Goal: Task Accomplishment & Management: Complete application form

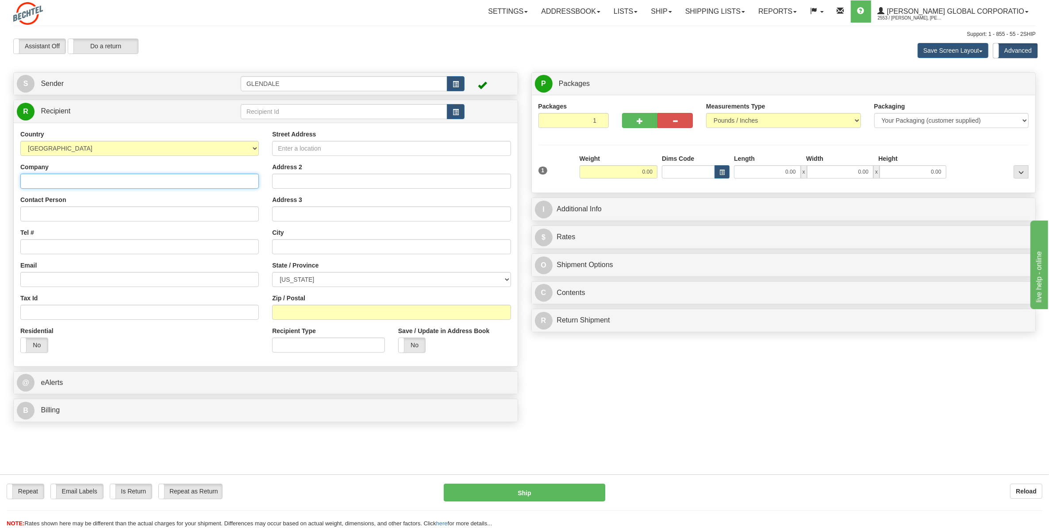
click at [121, 178] on input "Company" at bounding box center [139, 181] width 239 height 15
paste input "[GEOGRAPHIC_DATA]"
type input "[GEOGRAPHIC_DATA]"
click at [85, 213] on input "Contact Person" at bounding box center [139, 213] width 239 height 15
paste input "[GEOGRAPHIC_DATA]"
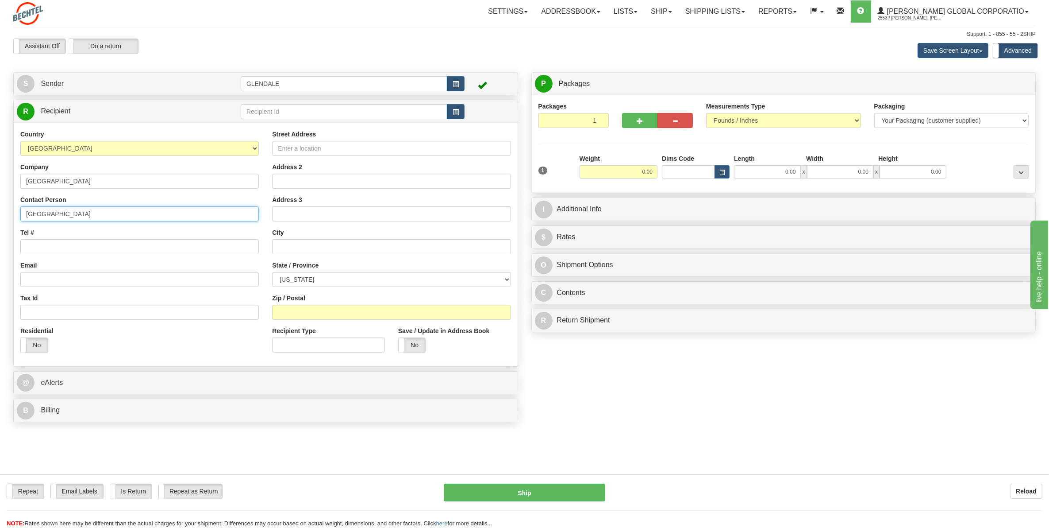
type input "[GEOGRAPHIC_DATA]"
click at [297, 151] on input "Street Address" at bounding box center [391, 148] width 239 height 15
paste input "[STREET_ADDRESS]"
type input "[STREET_ADDRESS]"
click at [309, 250] on input "text" at bounding box center [391, 246] width 239 height 15
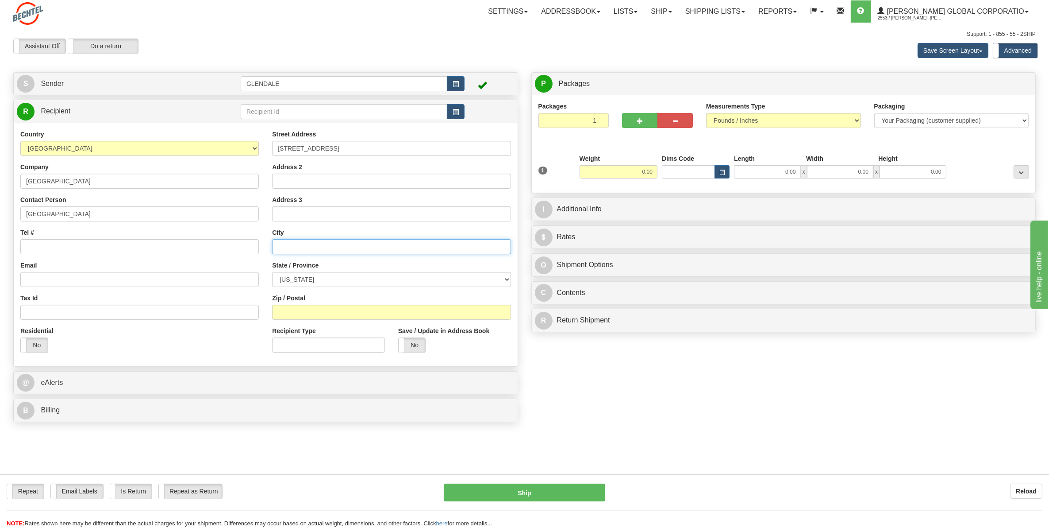
paste input "[US_STATE]"
type input "[US_STATE]"
click at [338, 280] on select "[US_STATE] [US_STATE] [US_STATE] [US_STATE] Armed Forces America Armed Forces E…" at bounding box center [391, 279] width 239 height 15
select select "DC"
click at [272, 272] on select "[US_STATE] [US_STATE] [US_STATE] [US_STATE] Armed Forces America Armed Forces E…" at bounding box center [391, 279] width 239 height 15
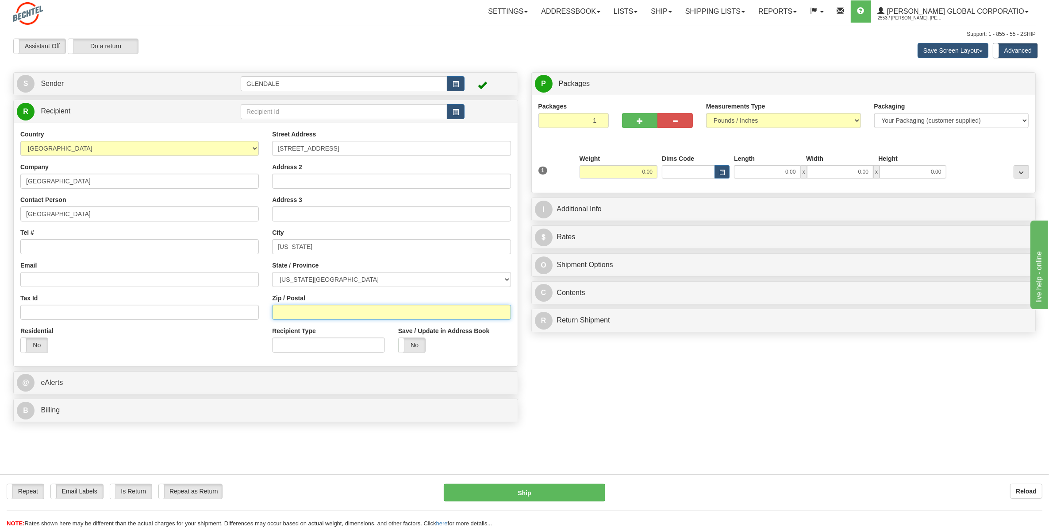
click at [328, 315] on input "Zip / Postal" at bounding box center [391, 312] width 239 height 15
paste input "20001"
type input "20001"
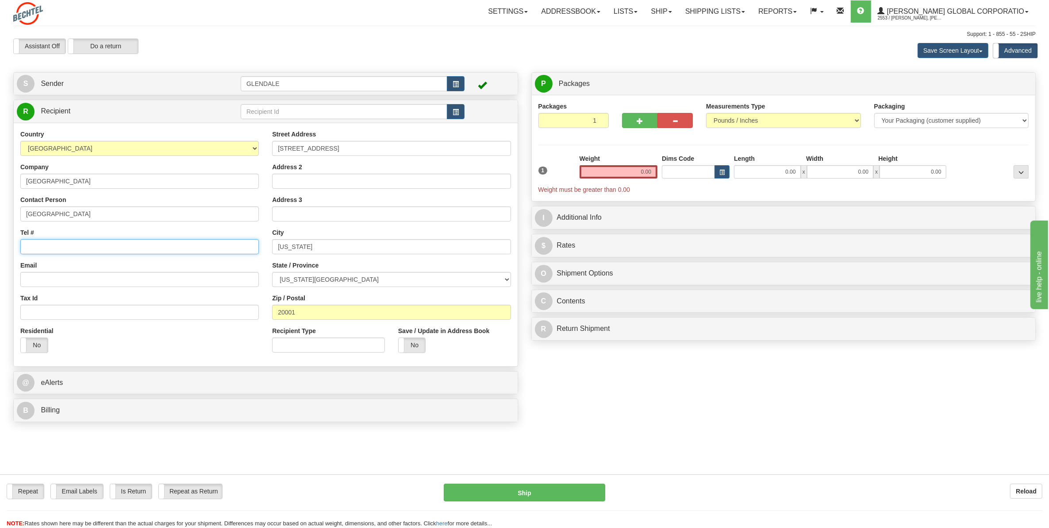
click at [44, 248] on input "Tel #" at bounding box center [139, 246] width 239 height 15
paste input "[PHONE_NUMBER]"
type input "[PHONE_NUMBER]"
drag, startPoint x: 95, startPoint y: 213, endPoint x: -2, endPoint y: 215, distance: 97.4
click at [0, 215] on html "Training Course Close Toggle navigation Settings Shipping Preferences New Sende…" at bounding box center [524, 264] width 1049 height 528
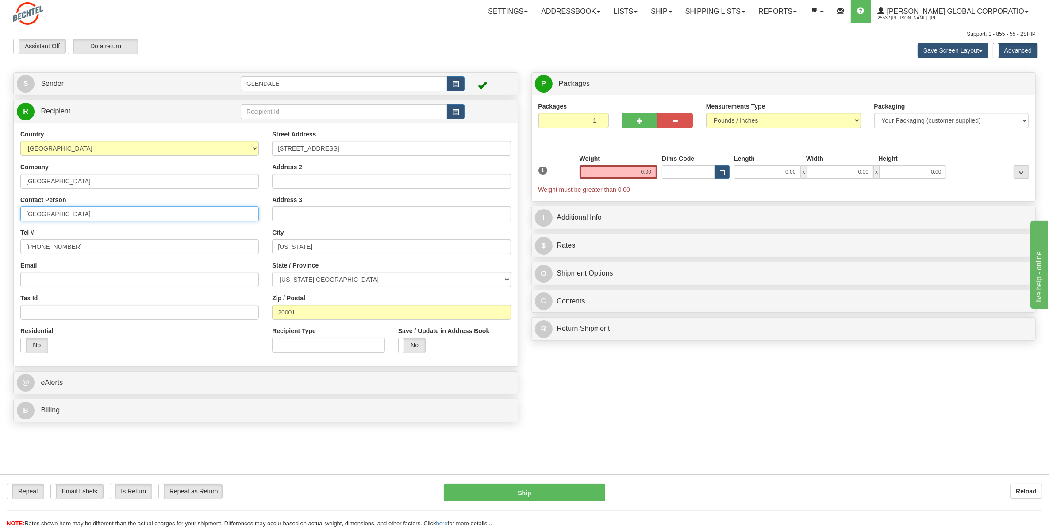
paste input "[PERSON_NAME]"
paste input "[PERSON_NAME], Accounting Manager"
type input "[PERSON_NAME], Accounting Manager"
click at [906, 124] on select "Your Packaging (customer supplied) Envelope (carrier supplied) Pack (carrier su…" at bounding box center [952, 120] width 155 height 15
select select "2"
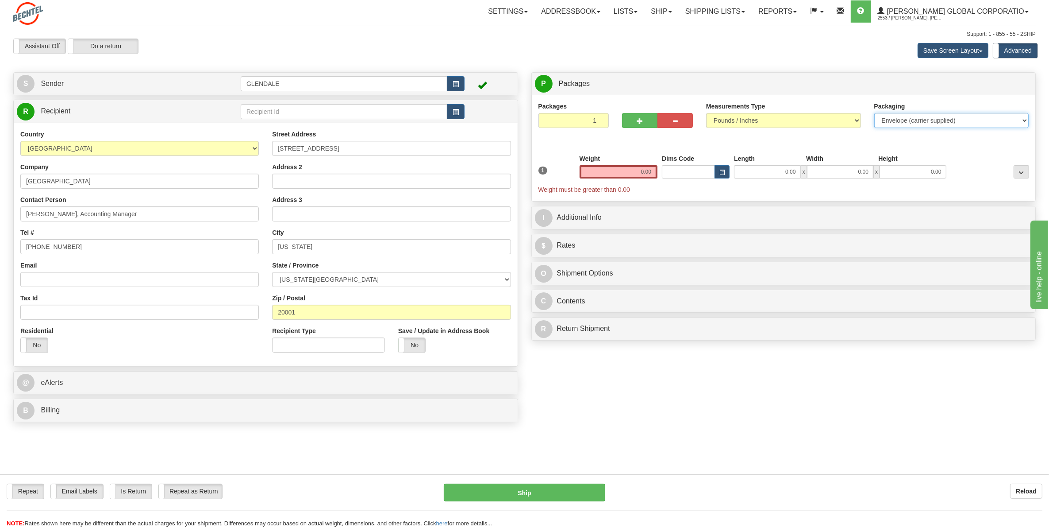
click at [875, 113] on select "Your Packaging (customer supplied) Envelope (carrier supplied) Pack (carrier su…" at bounding box center [952, 120] width 155 height 15
click at [643, 169] on input "0.00" at bounding box center [619, 171] width 78 height 13
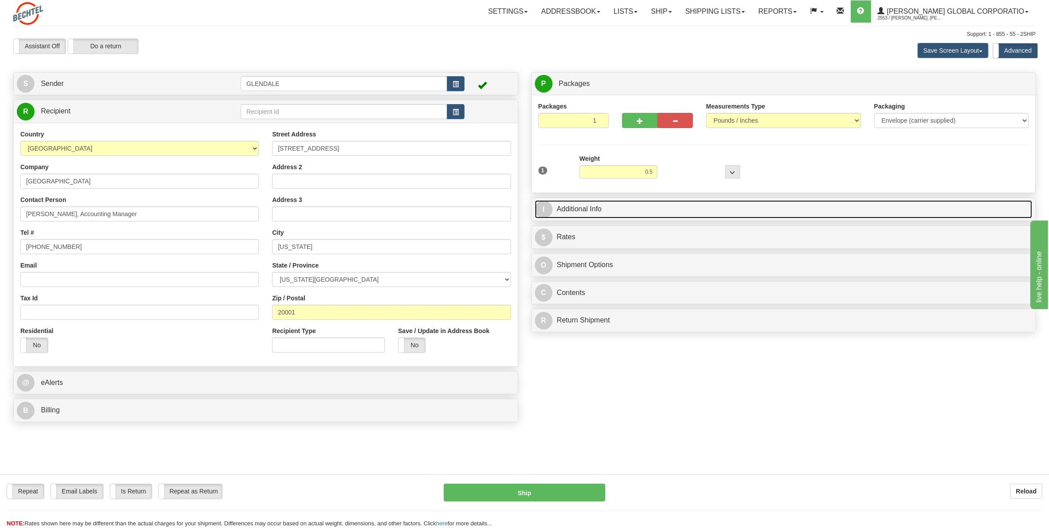
type input "0.50"
click at [581, 212] on link "I Additional Info" at bounding box center [784, 209] width 498 height 18
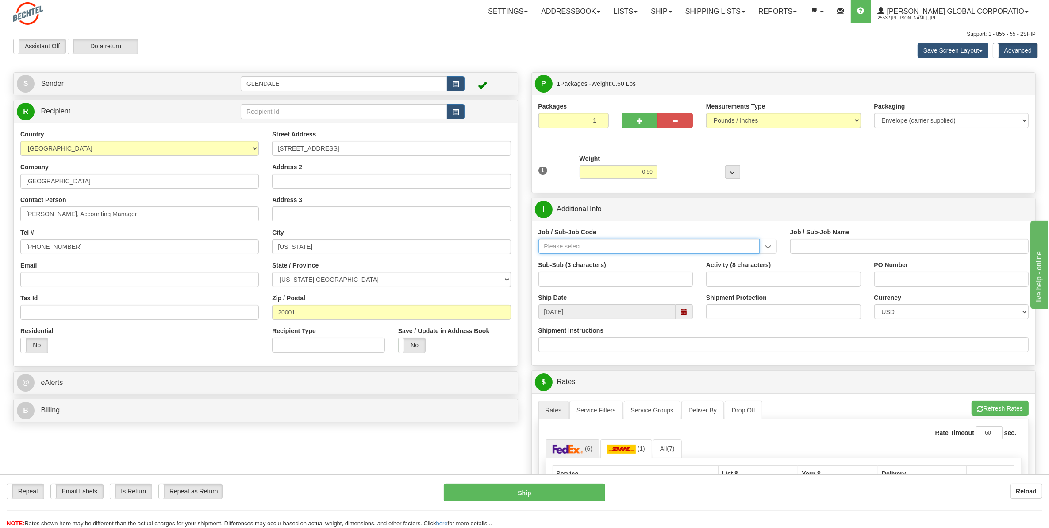
click at [561, 248] on input "Job / Sub-Job Code" at bounding box center [649, 246] width 221 height 15
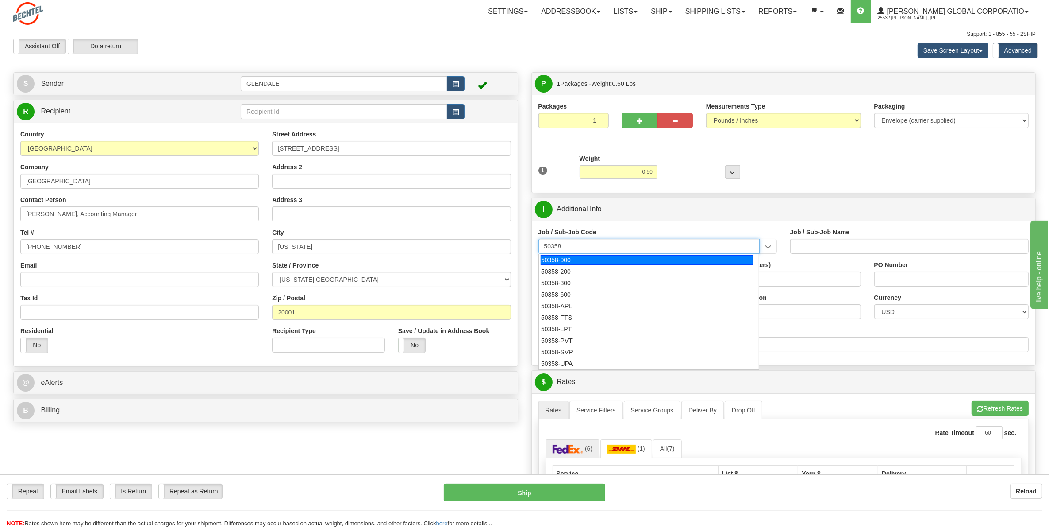
click at [568, 258] on div "50358-000" at bounding box center [647, 260] width 212 height 10
type input "50358-000"
type input "NS&E PRESIDENT - BSII PRESIDENT"
type input "50358-000"
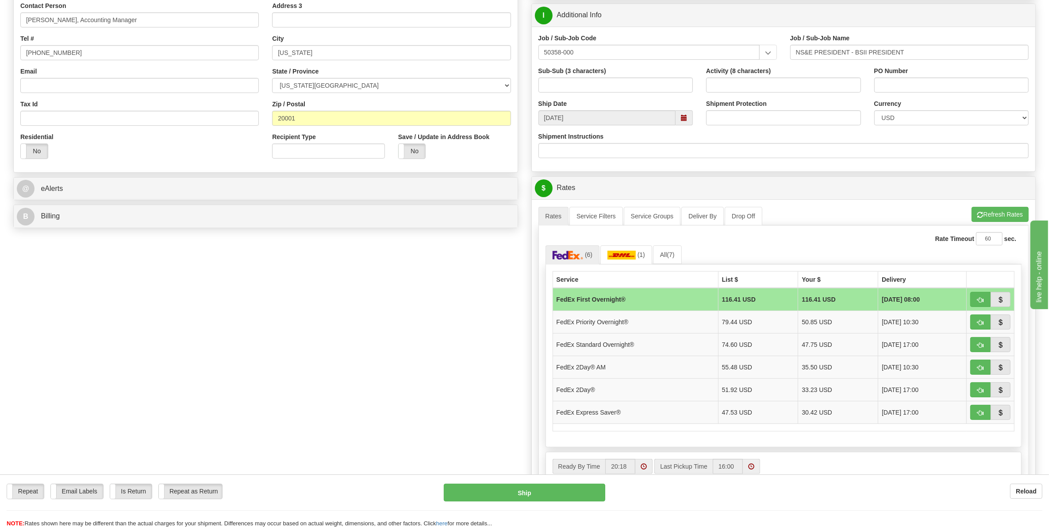
scroll to position [221, 0]
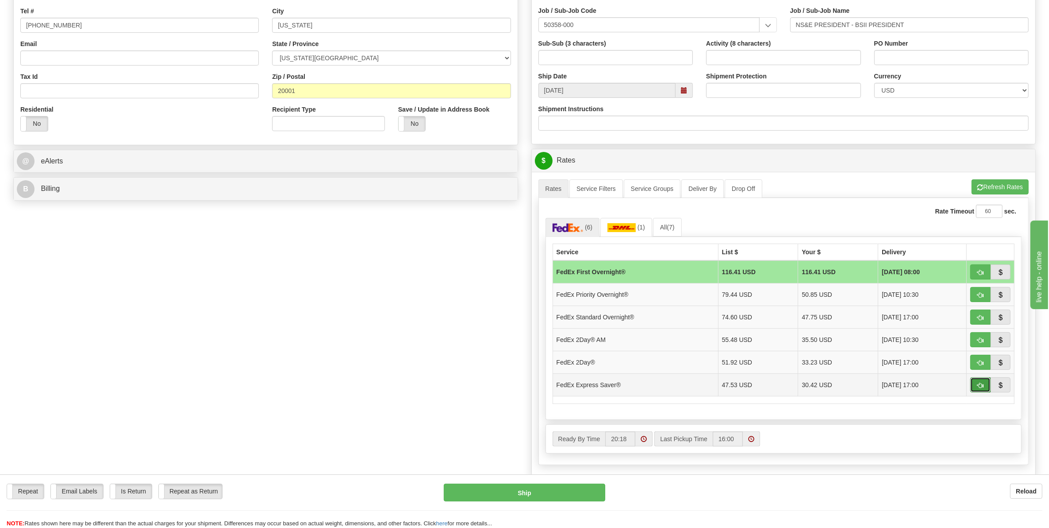
click at [982, 388] on span "button" at bounding box center [981, 385] width 6 height 6
type input "20"
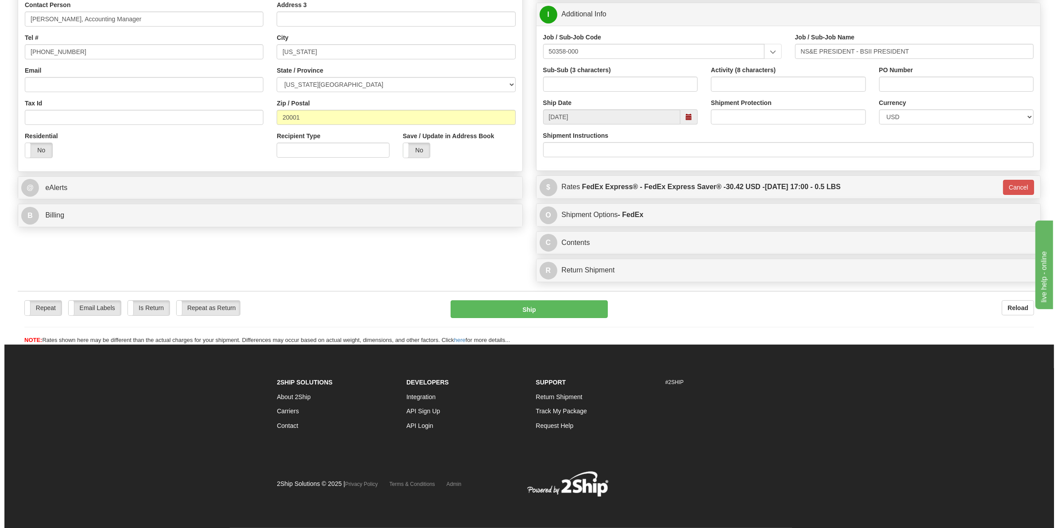
scroll to position [31, 0]
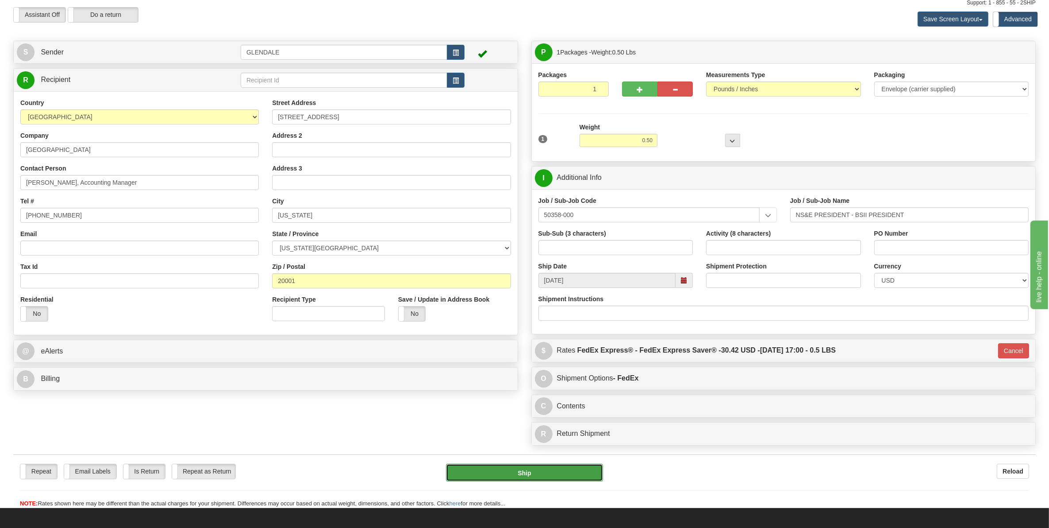
click at [540, 477] on button "Ship" at bounding box center [524, 472] width 157 height 18
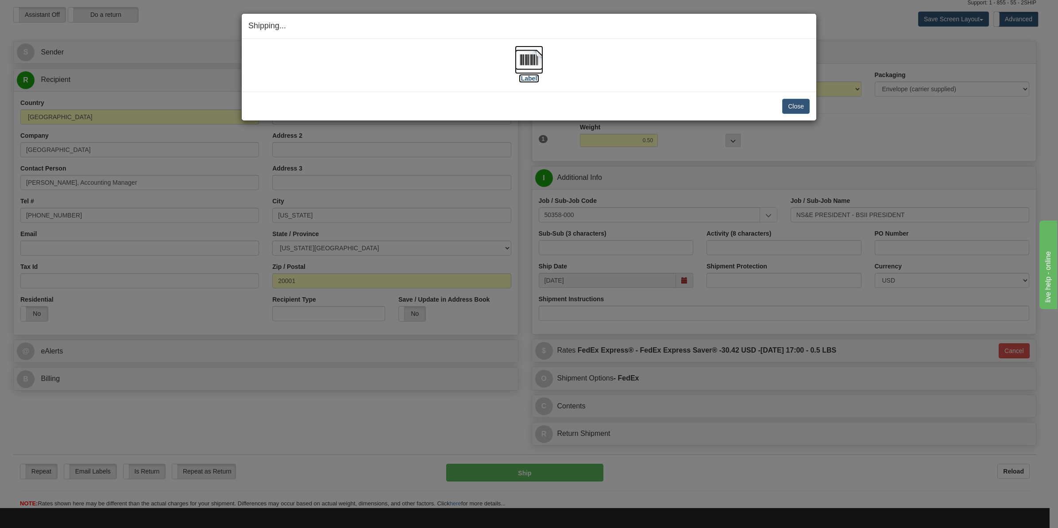
click at [521, 70] on img at bounding box center [529, 60] width 28 height 28
